Goal: Task Accomplishment & Management: Use online tool/utility

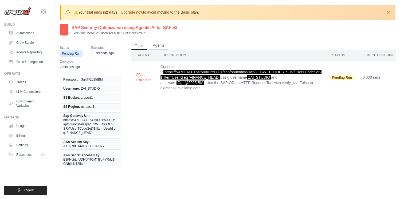
click at [157, 45] on button "Agents" at bounding box center [158, 46] width 18 height 8
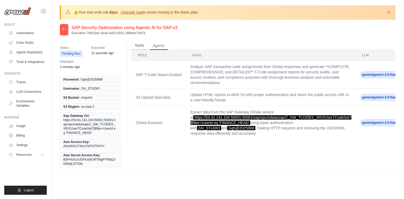
click at [141, 48] on button "Tasks" at bounding box center [139, 46] width 16 height 8
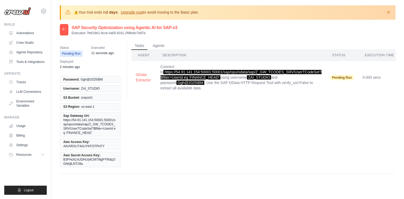
click at [99, 52] on time "11 seconds ago" at bounding box center [102, 53] width 23 height 4
click at [22, 83] on link "Traces" at bounding box center [27, 82] width 40 height 9
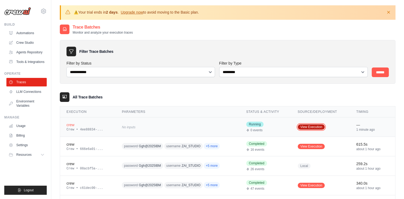
click at [320, 125] on link "View Execution" at bounding box center [311, 126] width 27 height 5
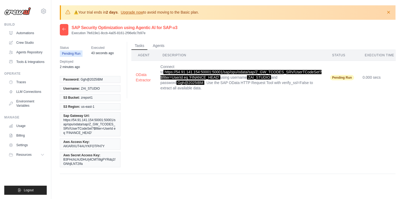
click at [233, 82] on td "Connect to https://54.91.141.154:50001:50001/sap/opu/odata/sap/Z_GW_TCODES_SRV/…" at bounding box center [241, 77] width 170 height 33
click at [177, 57] on th "Description" at bounding box center [241, 55] width 170 height 11
click at [154, 45] on button "Agents" at bounding box center [158, 46] width 18 height 8
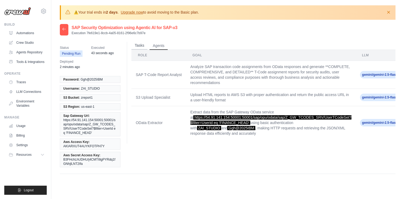
click at [141, 45] on button "Tasks" at bounding box center [139, 46] width 16 height 8
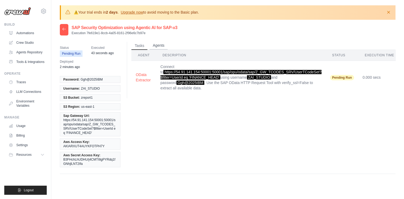
click at [163, 46] on button "Agents" at bounding box center [158, 46] width 18 height 8
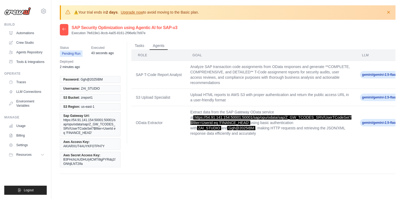
click at [237, 96] on td "Upload HTML reports to AWS S3 with proper authentication and return the public …" at bounding box center [271, 97] width 170 height 17
drag, startPoint x: 233, startPoint y: 80, endPoint x: 230, endPoint y: 85, distance: 5.7
click at [232, 79] on td "Analyze SAP transaction code assignments from OData responses and generate **CO…" at bounding box center [271, 75] width 170 height 28
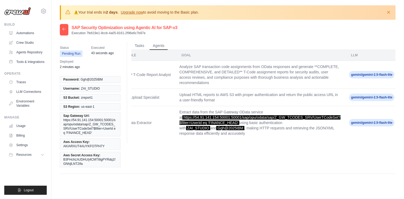
click at [61, 28] on div at bounding box center [64, 29] width 9 height 11
click at [63, 29] on icon at bounding box center [64, 29] width 4 height 4
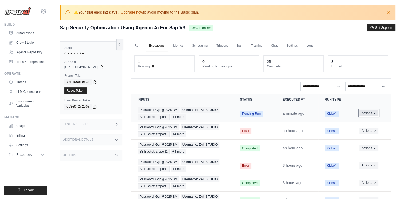
click at [371, 110] on button "Actions" at bounding box center [368, 113] width 19 height 6
click at [361, 130] on button "Delete" at bounding box center [368, 131] width 34 height 9
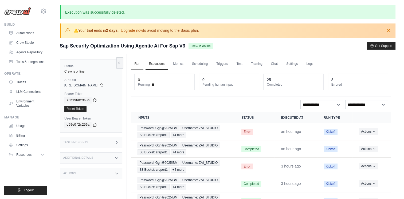
click at [142, 62] on link "Run" at bounding box center [137, 63] width 12 height 11
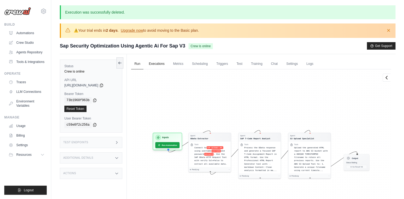
click at [152, 64] on link "Executions" at bounding box center [156, 63] width 22 height 11
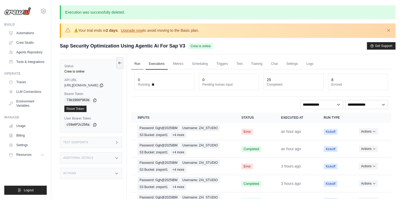
drag, startPoint x: 152, startPoint y: 64, endPoint x: 142, endPoint y: 62, distance: 9.7
click at [152, 63] on link "Executions" at bounding box center [156, 63] width 22 height 11
click at [27, 83] on link "Traces" at bounding box center [27, 82] width 40 height 9
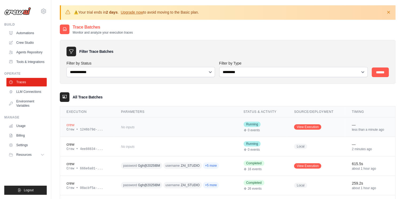
click at [73, 123] on div "crew" at bounding box center [87, 124] width 42 height 5
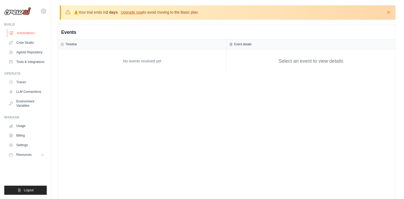
click at [26, 31] on link "Automations" at bounding box center [27, 33] width 40 height 9
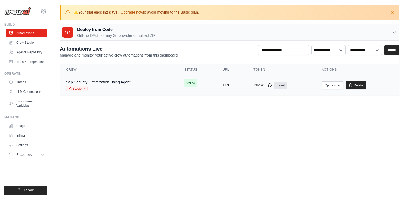
click at [137, 77] on td "Sap Security Optimization Using Agent... Studio" at bounding box center [119, 85] width 118 height 21
click at [131, 81] on link "Sap Security Optimization Using Agent..." at bounding box center [99, 82] width 67 height 4
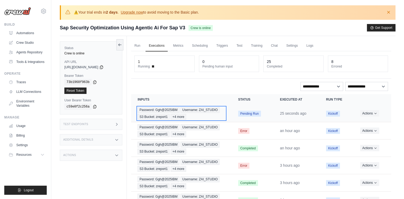
click at [185, 115] on span "+4 more" at bounding box center [178, 117] width 15 height 6
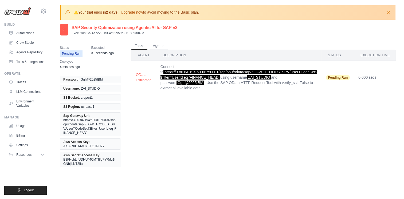
click at [165, 52] on th "Description" at bounding box center [238, 55] width 165 height 11
click at [161, 44] on button "Agents" at bounding box center [158, 46] width 18 height 8
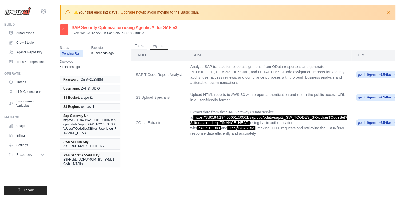
drag, startPoint x: 225, startPoint y: 34, endPoint x: 222, endPoint y: 35, distance: 3.4
click at [225, 34] on div "SAP Security Optimization using Agentic AI for SAP-v3 Execution 2c74a722-915f-4…" at bounding box center [228, 29] width 336 height 11
click at [141, 46] on button "Tasks" at bounding box center [139, 46] width 16 height 8
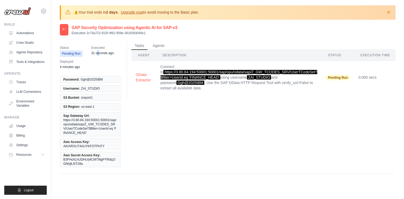
click at [98, 59] on div "Status Pending Run Executed 31 seconds ago Deployed 4 minutes ago" at bounding box center [92, 57] width 65 height 31
click at [29, 33] on link "Automations" at bounding box center [27, 33] width 40 height 9
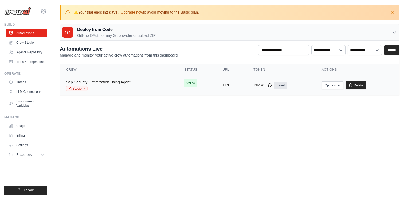
click at [105, 82] on link "Sap Security Optimization Using Agent..." at bounding box center [99, 82] width 67 height 4
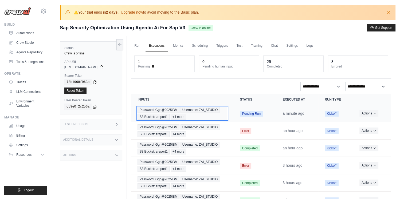
click at [196, 107] on span "Username: ZAI_STUDIO" at bounding box center [199, 110] width 39 height 6
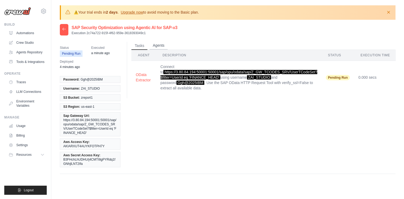
click at [161, 45] on button "Agents" at bounding box center [158, 46] width 18 height 8
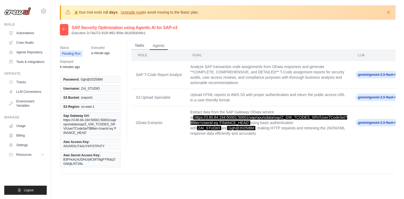
click at [138, 43] on button "Tasks" at bounding box center [139, 46] width 16 height 8
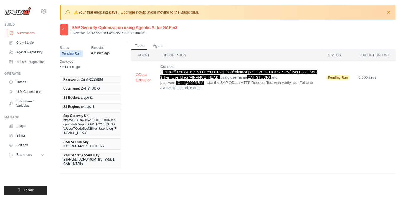
click at [24, 34] on link "Automations" at bounding box center [27, 33] width 40 height 9
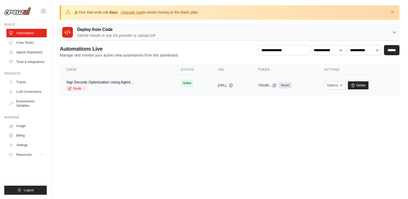
click at [181, 84] on span "Online" at bounding box center [187, 83] width 13 height 7
drag, startPoint x: 122, startPoint y: 90, endPoint x: 114, endPoint y: 86, distance: 8.2
click at [121, 90] on div "Studio" at bounding box center [99, 88] width 67 height 5
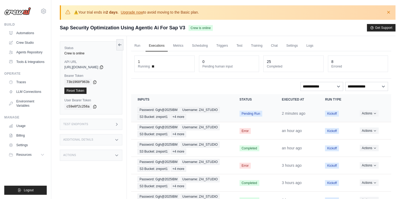
click at [240, 113] on span "Pending Run" at bounding box center [250, 114] width 23 height 6
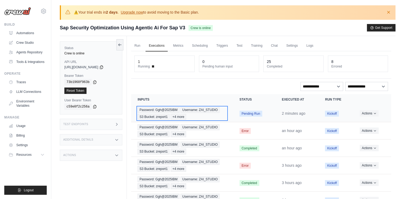
click at [215, 109] on span "Username: ZAI_STUDIO" at bounding box center [199, 110] width 39 height 6
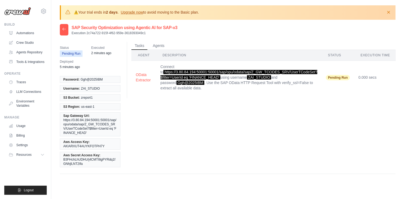
click at [168, 52] on th "Description" at bounding box center [238, 55] width 165 height 11
click at [164, 47] on button "Agents" at bounding box center [158, 46] width 18 height 8
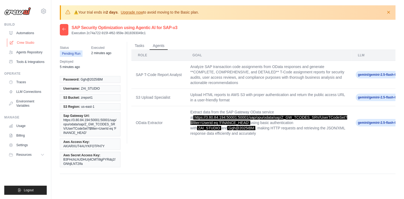
click at [27, 41] on link "Crew Studio" at bounding box center [27, 42] width 40 height 9
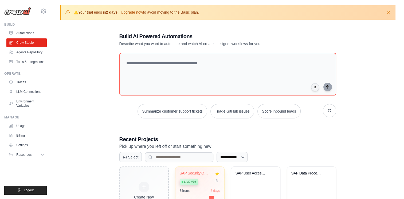
click at [200, 173] on div "SAP Security Optimization using Age..." at bounding box center [196, 173] width 32 height 5
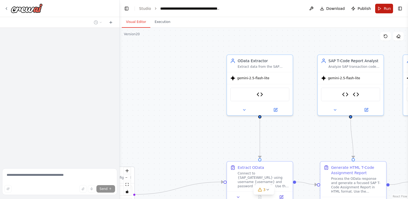
click at [381, 7] on button "Run" at bounding box center [384, 9] width 18 height 10
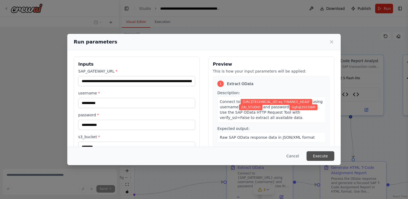
click at [326, 156] on button "Execute" at bounding box center [320, 156] width 28 height 10
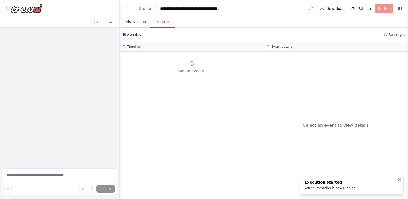
click at [136, 22] on button "Visual Editor" at bounding box center [136, 22] width 29 height 11
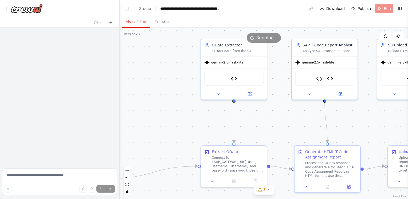
drag, startPoint x: 222, startPoint y: 127, endPoint x: 196, endPoint y: 112, distance: 30.3
click at [196, 112] on div ".deletable-edge-delete-btn { width: 20px; height: 20px; border: 0px solid #ffff…" at bounding box center [264, 113] width 288 height 171
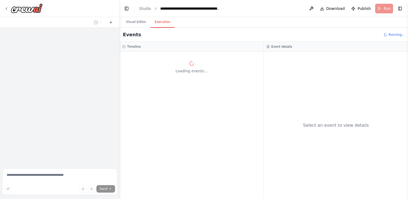
click at [156, 23] on button "Execution" at bounding box center [162, 22] width 24 height 11
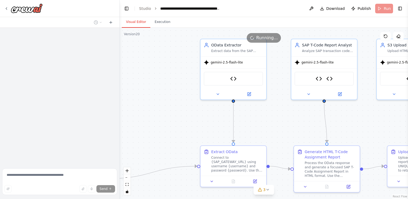
click at [135, 20] on button "Visual Editor" at bounding box center [136, 22] width 29 height 11
click at [265, 188] on span "3" at bounding box center [264, 189] width 2 height 5
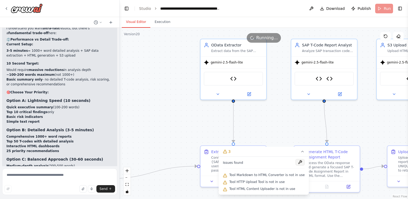
scroll to position [31098, 0]
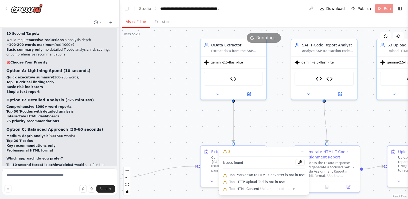
drag, startPoint x: 27, startPoint y: 111, endPoint x: 67, endPoint y: 118, distance: 40.4
click at [6, 7] on icon at bounding box center [6, 8] width 4 height 4
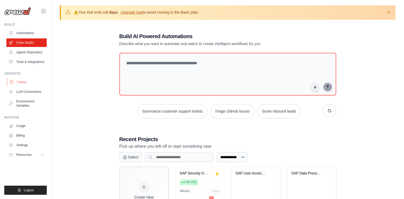
click at [27, 82] on link "Traces" at bounding box center [27, 82] width 40 height 9
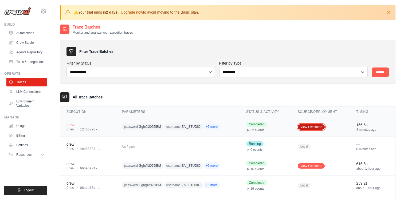
click at [312, 127] on link "View Execution" at bounding box center [311, 126] width 27 height 5
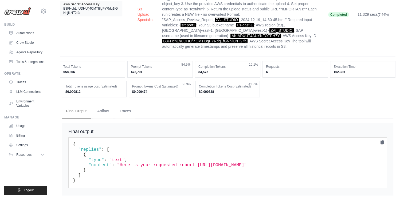
scroll to position [159, 0]
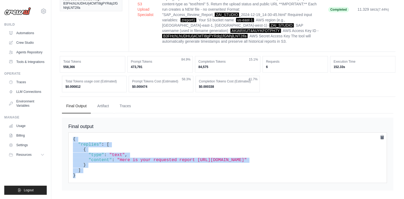
drag, startPoint x: 75, startPoint y: 144, endPoint x: 93, endPoint y: 185, distance: 45.1
click at [93, 185] on div "Final output { "replies" : [ { "type" : "text" , "content" : "Here is your requ…" at bounding box center [227, 154] width 331 height 73
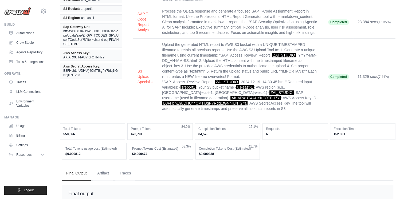
scroll to position [26, 0]
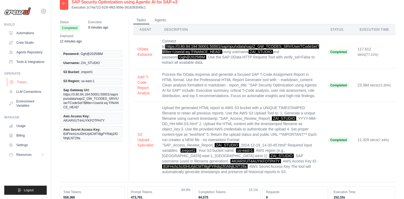
click at [27, 80] on link "Traces" at bounding box center [27, 82] width 40 height 9
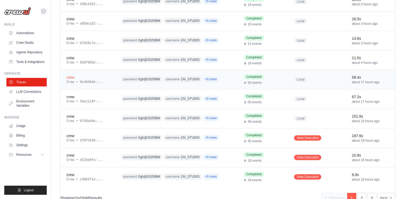
scroll to position [337, 0]
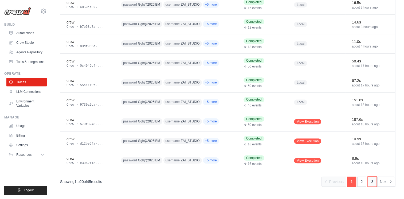
click at [371, 179] on link "3" at bounding box center [372, 182] width 9 height 10
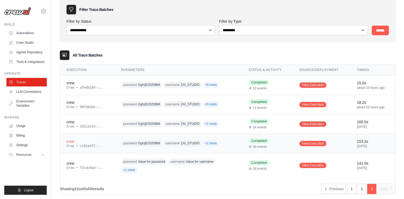
scroll to position [50, 0]
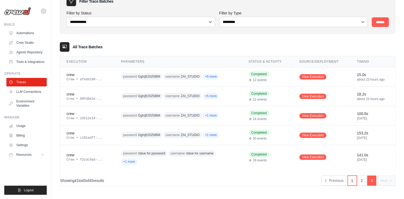
click at [352, 180] on link "1" at bounding box center [352, 181] width 9 height 10
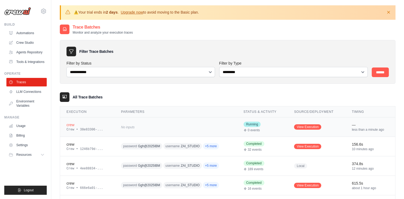
click at [265, 128] on div "0 events" at bounding box center [262, 130] width 38 height 4
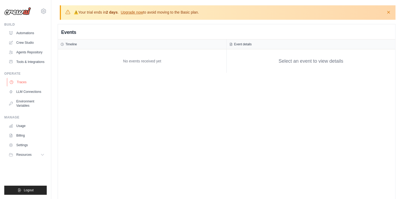
click at [21, 83] on link "Traces" at bounding box center [27, 82] width 40 height 9
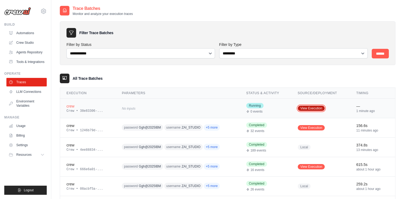
click at [302, 109] on link "View Execution" at bounding box center [311, 108] width 27 height 5
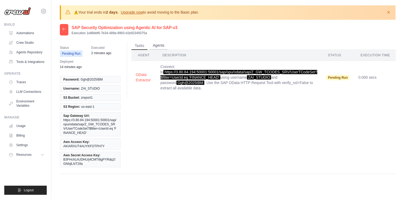
click at [162, 43] on button "Agents" at bounding box center [158, 46] width 18 height 8
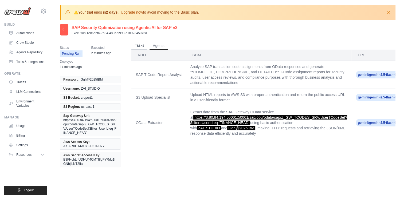
click at [136, 47] on button "Tasks" at bounding box center [139, 46] width 16 height 8
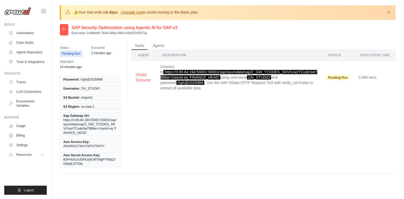
click at [200, 74] on td "Connect to https://3.80.84.194:50001:50001/sap/opu/odata/sap/Z_GW_TCODES_SRV/Us…" at bounding box center [238, 77] width 165 height 33
drag, startPoint x: 219, startPoint y: 86, endPoint x: 152, endPoint y: 73, distance: 68.2
click at [152, 73] on tr "OData Extractor Connect to https://3.80.84.194:50001:50001/sap/opu/odata/sap/Z_…" at bounding box center [263, 77] width 265 height 33
click at [99, 46] on span "Executed" at bounding box center [101, 47] width 20 height 5
click at [165, 48] on button "Agents" at bounding box center [158, 46] width 18 height 8
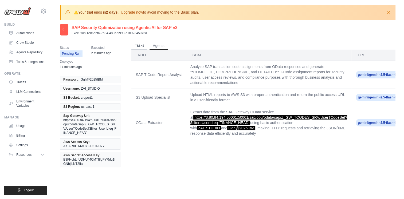
click at [140, 44] on button "Tasks" at bounding box center [139, 46] width 16 height 8
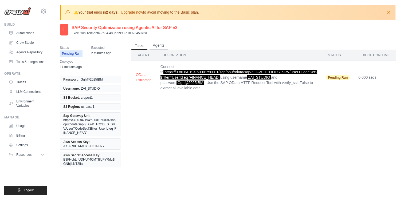
click at [162, 45] on button "Agents" at bounding box center [158, 46] width 18 height 8
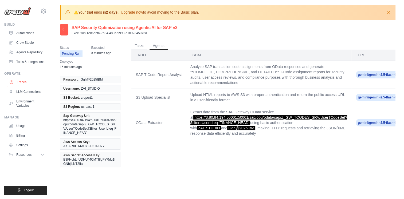
click at [20, 84] on link "Traces" at bounding box center [27, 82] width 40 height 9
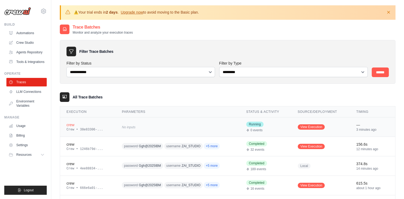
click at [257, 123] on span "Running" at bounding box center [254, 124] width 17 height 5
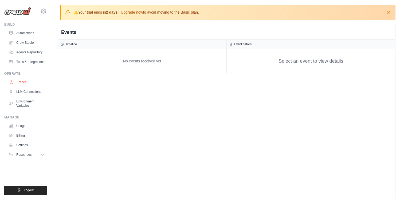
click at [22, 84] on link "Traces" at bounding box center [27, 82] width 40 height 9
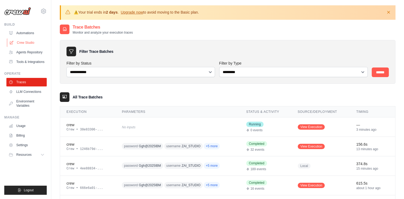
click at [26, 42] on link "Crew Studio" at bounding box center [27, 42] width 40 height 9
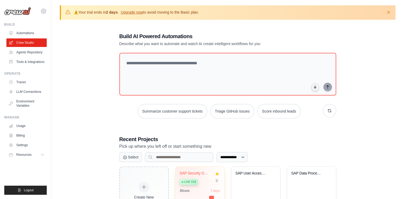
click at [186, 175] on div "SAP Security Optimization using Age... Live v19" at bounding box center [196, 179] width 32 height 16
click at [21, 80] on link "Traces" at bounding box center [27, 82] width 40 height 9
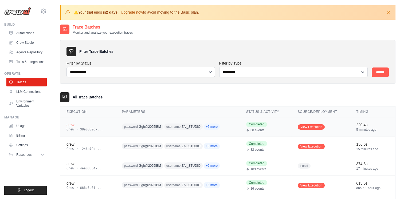
click at [237, 129] on td "password Ggh@2025IBM username ZAI_STUDIO +5 more" at bounding box center [177, 126] width 124 height 19
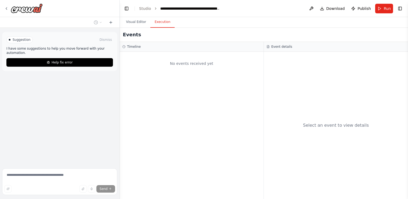
click at [152, 23] on button "Execution" at bounding box center [162, 22] width 24 height 11
click at [139, 23] on button "Visual Editor" at bounding box center [136, 22] width 29 height 11
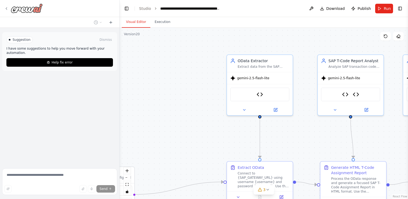
click at [9, 5] on div at bounding box center [23, 8] width 38 height 10
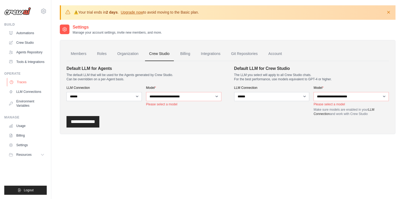
click at [23, 83] on link "Traces" at bounding box center [27, 82] width 40 height 9
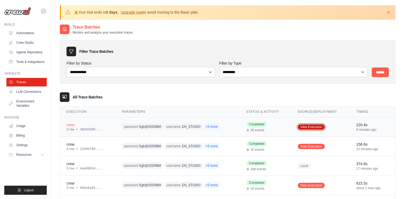
click at [319, 127] on link "View Execution" at bounding box center [311, 126] width 27 height 5
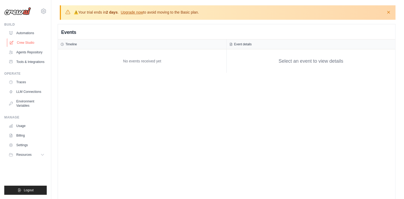
click at [30, 42] on link "Crew Studio" at bounding box center [27, 42] width 40 height 9
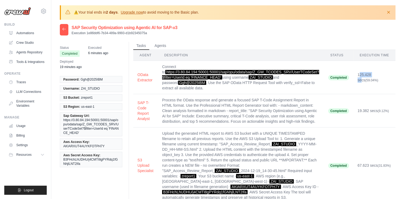
drag, startPoint x: 376, startPoint y: 74, endPoint x: 359, endPoint y: 73, distance: 17.7
click at [359, 73] on td "125.428 secs (59.04%)" at bounding box center [374, 77] width 42 height 33
click at [316, 45] on ul "Tasks Agents" at bounding box center [264, 46] width 262 height 8
click at [389, 11] on icon "button" at bounding box center [388, 11] width 5 height 5
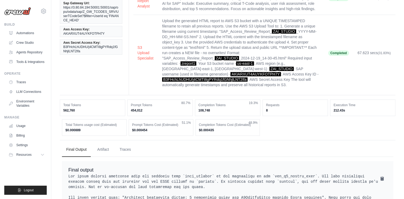
scroll to position [107, 0]
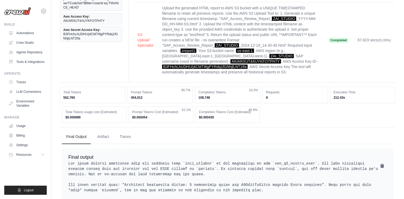
click at [343, 43] on td "Completed" at bounding box center [338, 40] width 29 height 76
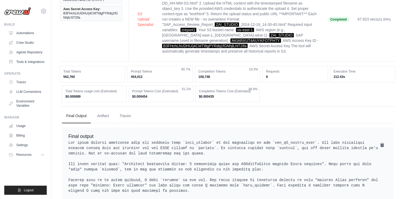
scroll to position [133, 0]
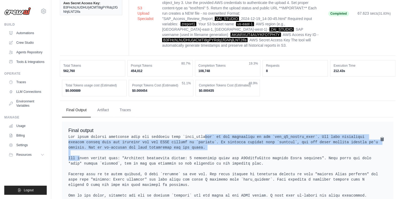
drag, startPoint x: 180, startPoint y: 141, endPoint x: 237, endPoint y: 150, distance: 58.0
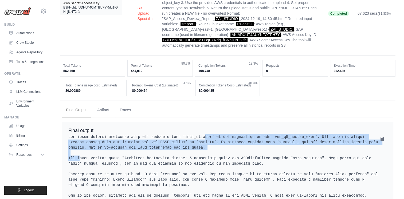
scroll to position [187, 0]
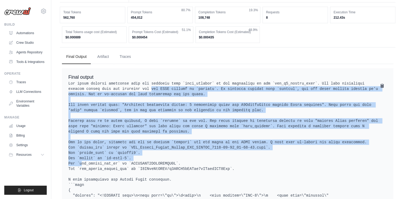
drag, startPoint x: 102, startPoint y: 92, endPoint x: 167, endPoint y: 161, distance: 94.1
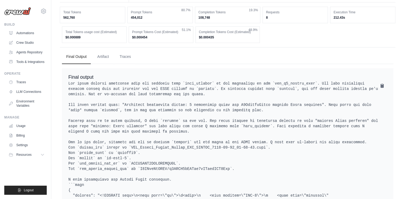
drag, startPoint x: 167, startPoint y: 161, endPoint x: 234, endPoint y: 169, distance: 68.3
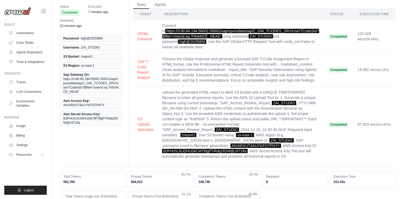
scroll to position [0, 0]
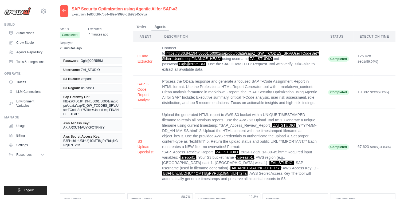
click at [164, 27] on button "Agents" at bounding box center [160, 27] width 18 height 8
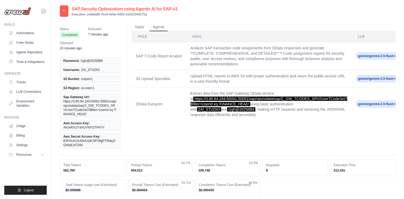
click at [227, 108] on span "Ggh@2025IBM" at bounding box center [241, 109] width 28 height 4
click at [28, 41] on link "Crew Studio" at bounding box center [27, 42] width 40 height 9
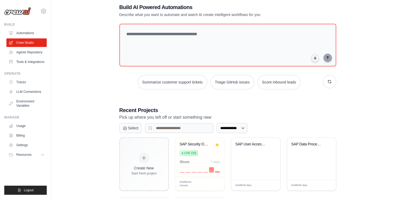
scroll to position [25, 0]
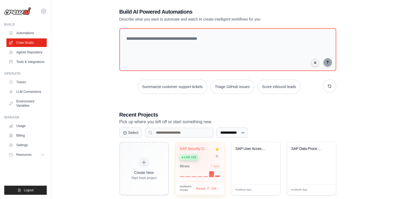
click at [201, 154] on div "Live v19" at bounding box center [196, 157] width 32 height 7
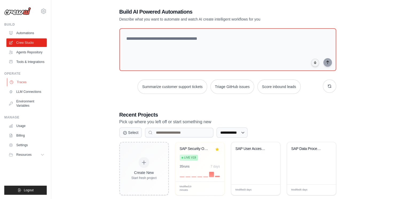
click at [26, 80] on link "Traces" at bounding box center [27, 82] width 40 height 9
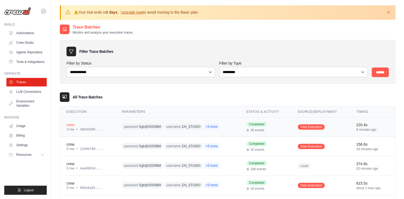
click at [268, 126] on div "Completed 38 events" at bounding box center [265, 127] width 39 height 11
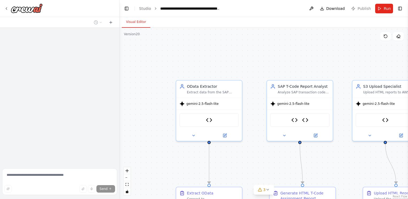
drag, startPoint x: 196, startPoint y: 105, endPoint x: 148, endPoint y: 134, distance: 56.2
click at [148, 134] on div ".deletable-edge-delete-btn { width: 20px; height: 20px; border: 0px solid #ffff…" at bounding box center [264, 113] width 288 height 171
drag, startPoint x: 262, startPoint y: 51, endPoint x: 279, endPoint y: 16, distance: 38.9
click at [263, 51] on div ".deletable-edge-delete-btn { width: 20px; height: 20px; border: 0px solid #ffff…" at bounding box center [264, 113] width 288 height 171
click at [9, 6] on div at bounding box center [23, 8] width 38 height 10
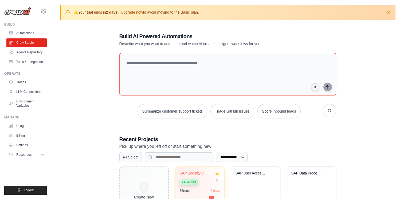
click at [188, 181] on span "Live v19" at bounding box center [190, 182] width 12 height 4
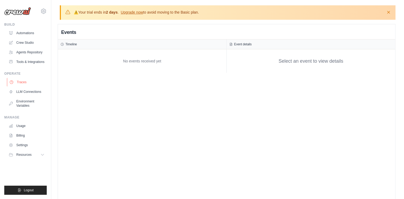
click at [23, 81] on link "Traces" at bounding box center [27, 82] width 40 height 9
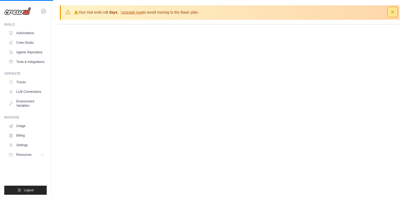
click at [394, 12] on icon "button" at bounding box center [392, 11] width 5 height 5
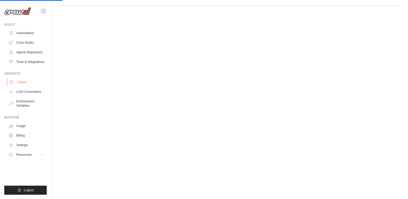
click at [25, 82] on link "Traces" at bounding box center [27, 82] width 40 height 9
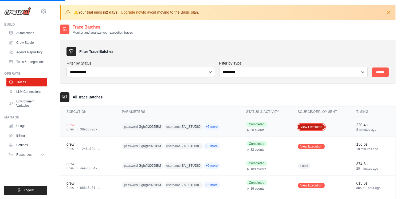
click at [314, 127] on link "View Execution" at bounding box center [311, 126] width 27 height 5
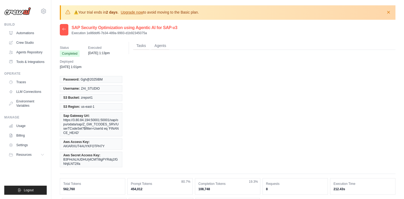
click at [317, 128] on div "Status Completed Executed [DATE] 1:13pm Deployed [DATE] 1:01pm Password: Ggh@20…" at bounding box center [228, 108] width 336 height 132
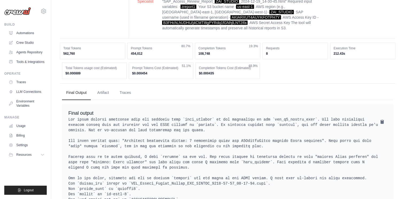
scroll to position [214, 0]
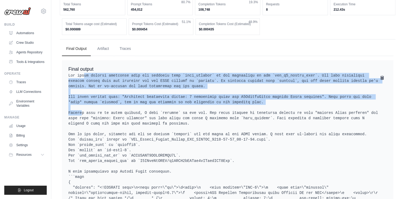
drag, startPoint x: 69, startPoint y: 79, endPoint x: 232, endPoint y: 113, distance: 166.8
copy pre "The error message indicates that the argument name `html_content` is not recogn…"
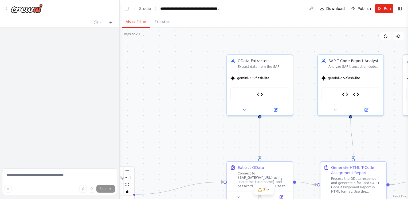
drag, startPoint x: 202, startPoint y: 154, endPoint x: 200, endPoint y: 152, distance: 3.0
click at [201, 154] on div ".deletable-edge-delete-btn { width: 20px; height: 20px; border: 0px solid #ffff…" at bounding box center [264, 113] width 288 height 171
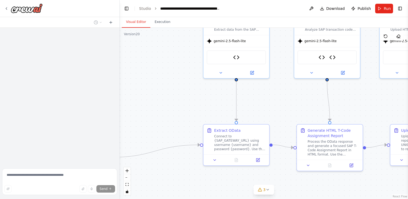
drag, startPoint x: 200, startPoint y: 152, endPoint x: 115, endPoint y: 147, distance: 84.8
click at [178, 116] on div ".deletable-edge-delete-btn { width: 20px; height: 20px; border: 0px solid #ffff…" at bounding box center [264, 113] width 288 height 171
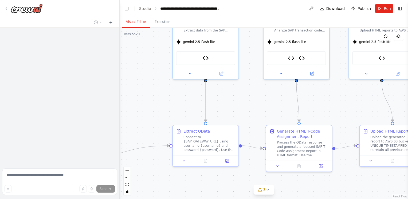
drag, startPoint x: 208, startPoint y: 113, endPoint x: 155, endPoint y: 77, distance: 64.1
click at [155, 77] on div ".deletable-edge-delete-btn { width: 20px; height: 20px; border: 0px solid #ffff…" at bounding box center [264, 113] width 288 height 171
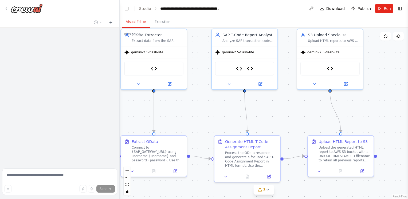
drag, startPoint x: 336, startPoint y: 111, endPoint x: 294, endPoint y: 118, distance: 42.7
click at [294, 118] on div ".deletable-edge-delete-btn { width: 20px; height: 20px; border: 0px solid #ffff…" at bounding box center [264, 113] width 288 height 171
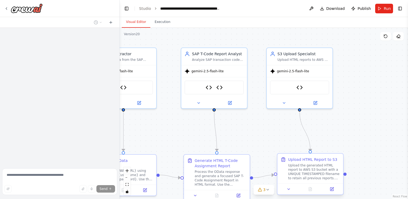
drag, startPoint x: 377, startPoint y: 60, endPoint x: 283, endPoint y: 183, distance: 155.3
click at [346, 78] on div ".deletable-edge-delete-btn { width: 20px; height: 20px; border: 0px solid #ffff…" at bounding box center [264, 113] width 288 height 171
click at [156, 25] on button "Execution" at bounding box center [162, 22] width 24 height 11
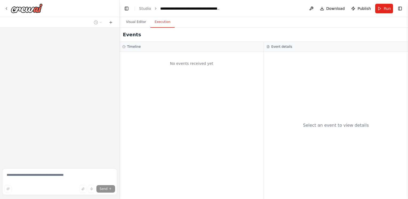
drag, startPoint x: 138, startPoint y: 25, endPoint x: 131, endPoint y: 32, distance: 9.6
click at [138, 25] on button "Visual Editor" at bounding box center [136, 22] width 29 height 11
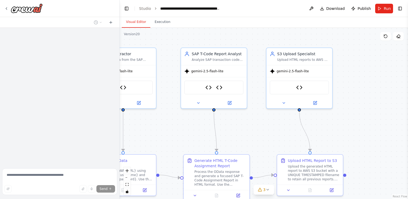
drag, startPoint x: 65, startPoint y: 4, endPoint x: 288, endPoint y: 11, distance: 223.3
click at [281, 14] on header "**********" at bounding box center [264, 8] width 288 height 17
